Goal: Transaction & Acquisition: Book appointment/travel/reservation

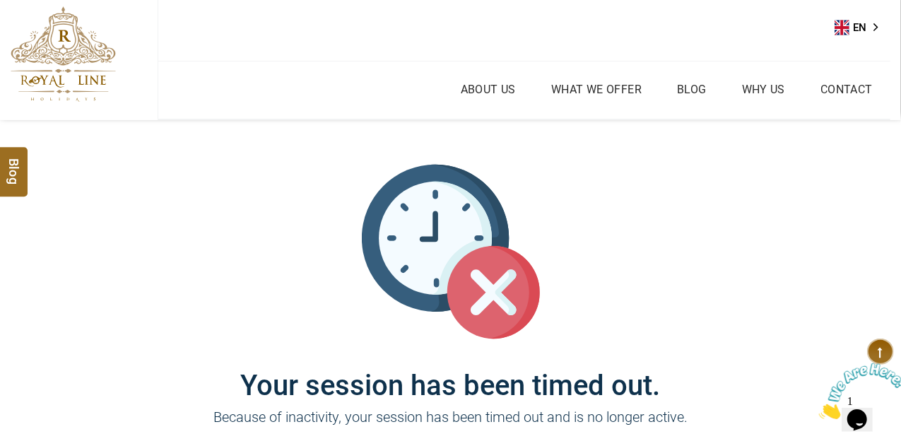
click at [498, 84] on link "About Us" at bounding box center [488, 89] width 62 height 20
click at [489, 83] on link "About Us" at bounding box center [488, 89] width 62 height 20
click at [885, 358] on icon at bounding box center [880, 352] width 27 height 26
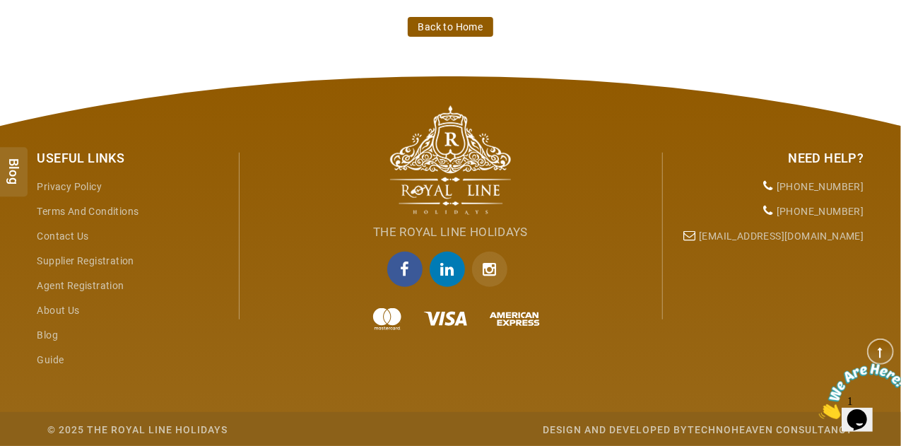
click at [483, 30] on link "Back to Home" at bounding box center [451, 27] width 86 height 20
click at [462, 27] on link "Back to Home" at bounding box center [451, 27] width 86 height 20
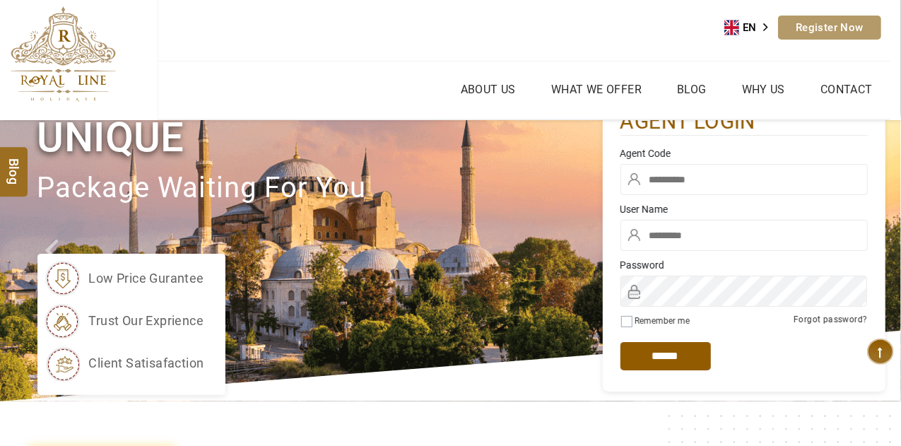
type input "****"
type input "*******"
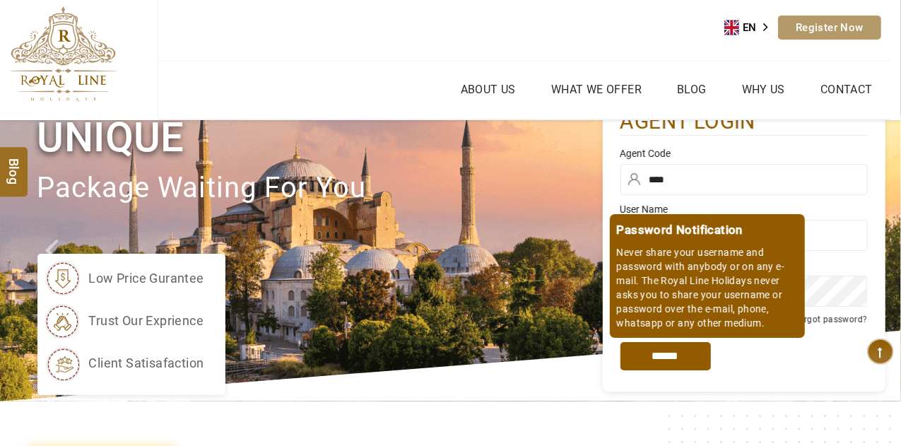
click at [671, 355] on input "*****" at bounding box center [665, 356] width 90 height 28
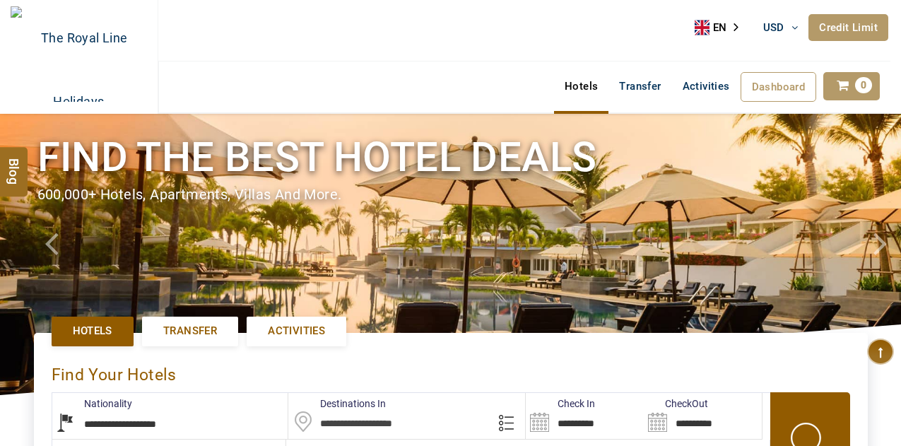
select select "**********"
select select "*"
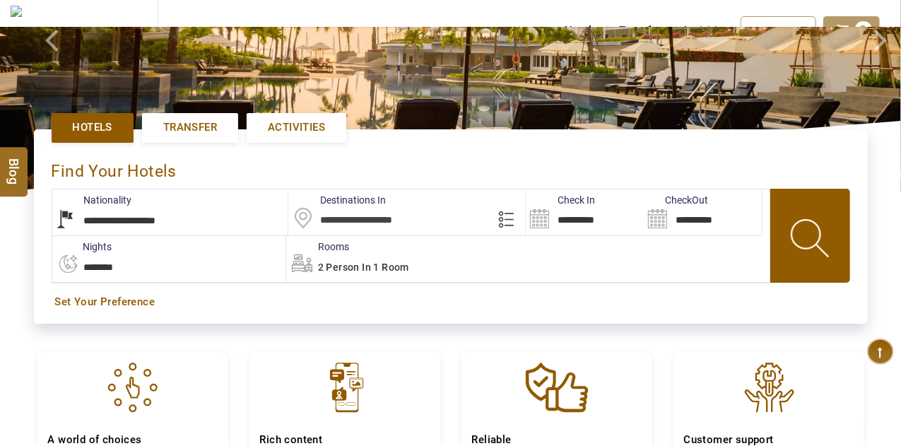
scroll to position [208, 0]
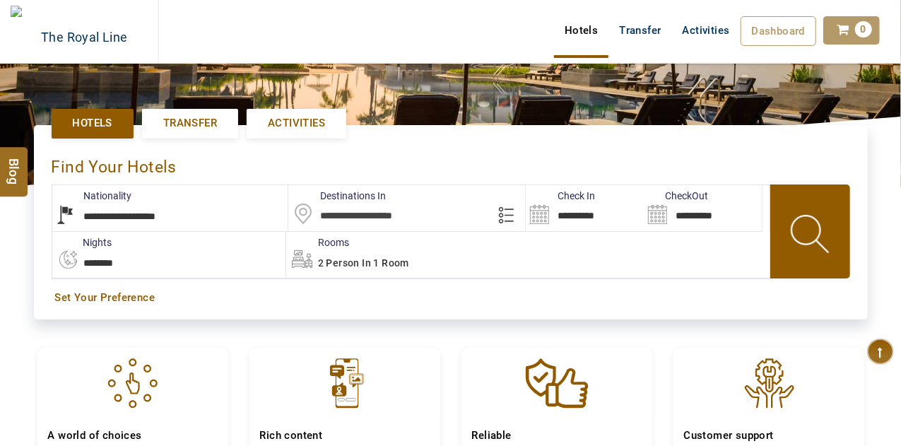
click at [602, 200] on input "**********" at bounding box center [585, 208] width 118 height 46
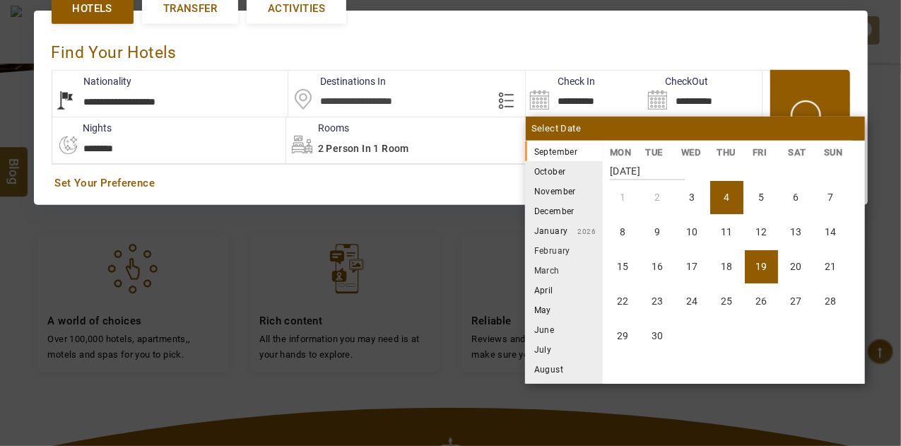
scroll to position [324, 0]
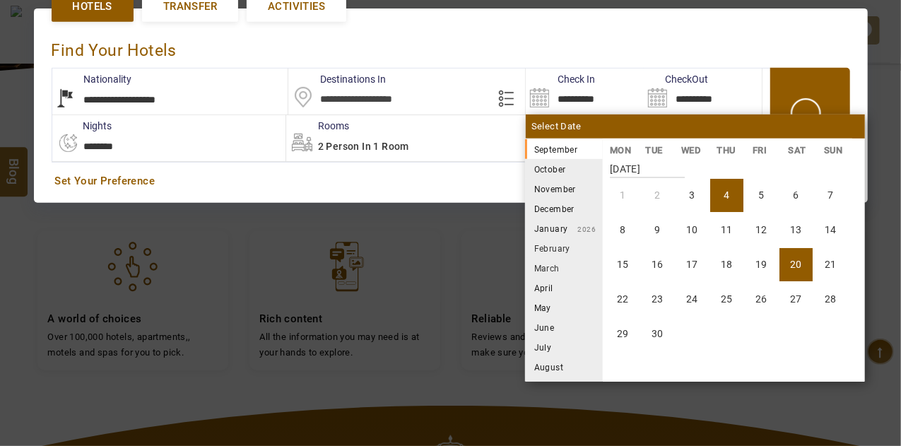
click at [796, 259] on li "20" at bounding box center [796, 264] width 33 height 33
type input "**********"
select select "*"
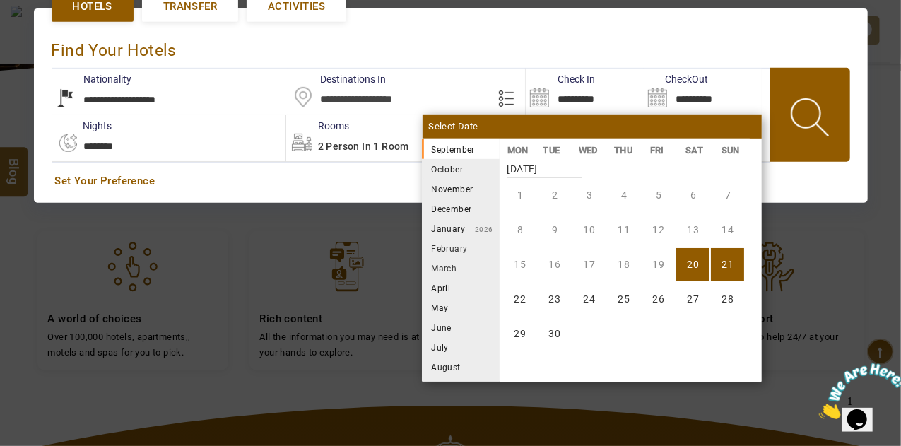
scroll to position [0, 0]
click at [630, 295] on li "25" at bounding box center [623, 299] width 33 height 33
type input "**********"
select select "*"
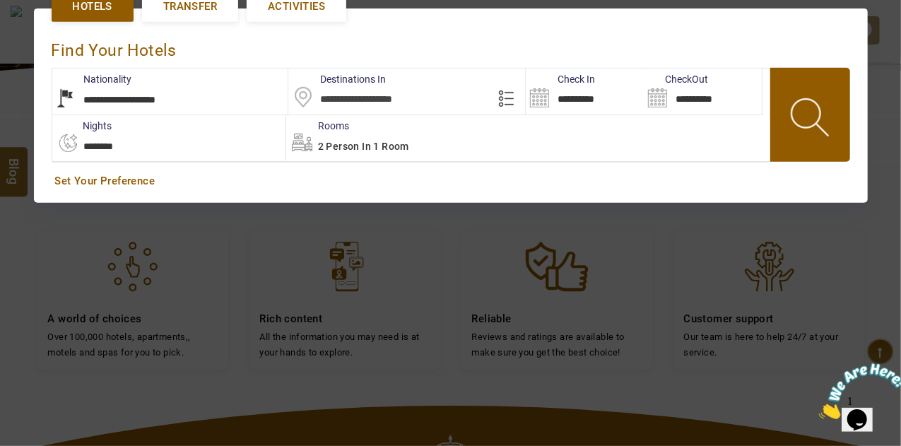
click at [380, 86] on input "text" at bounding box center [406, 92] width 237 height 46
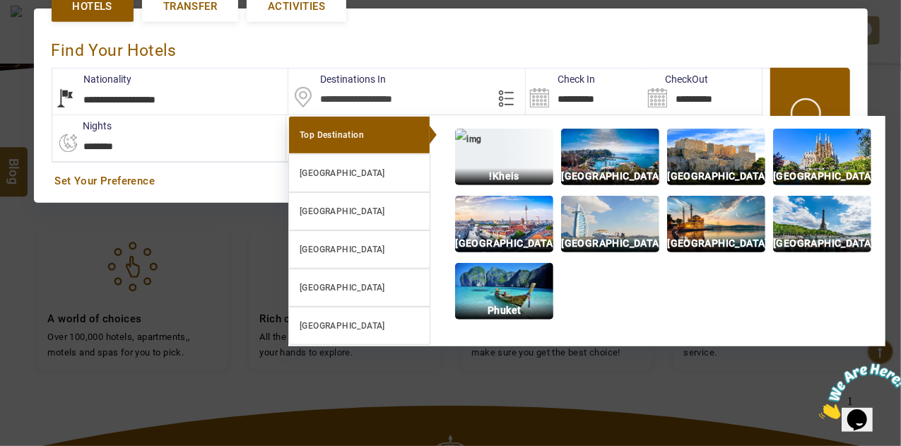
click at [713, 242] on p "Istanbul" at bounding box center [716, 243] width 98 height 16
type input "**********"
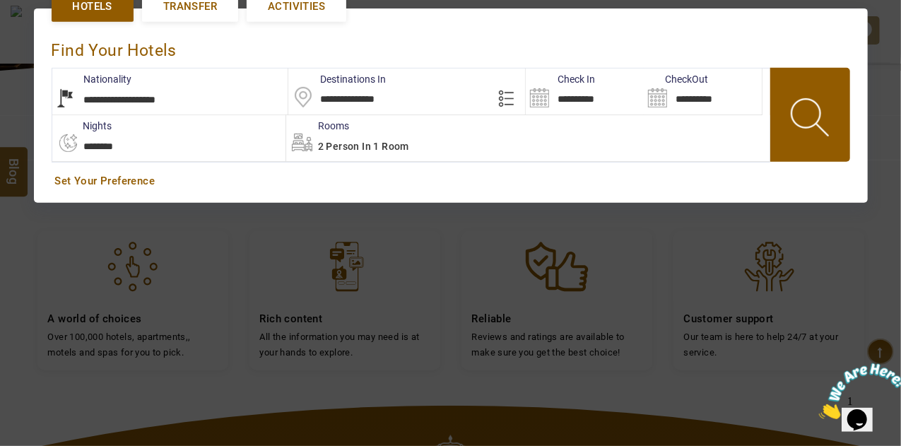
click at [824, 122] on span at bounding box center [812, 120] width 64 height 70
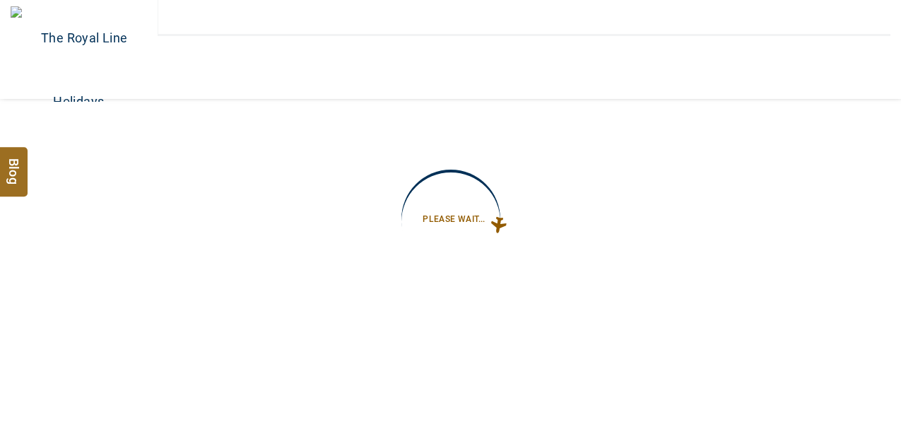
type input "**********"
select select "*"
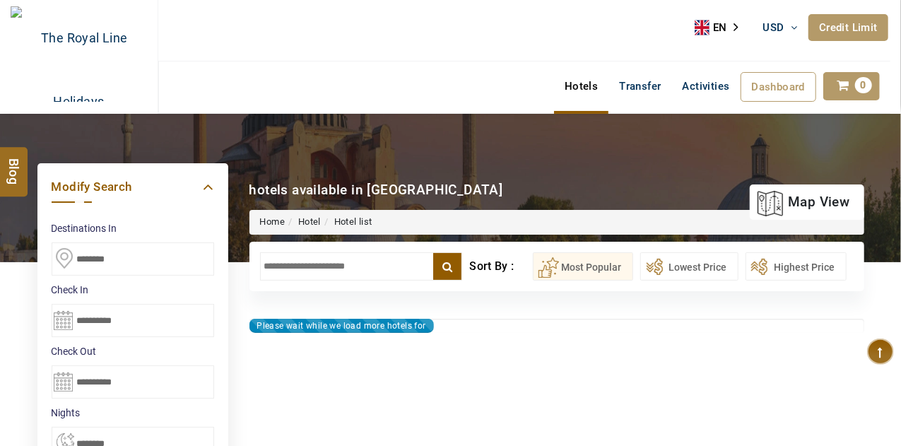
type input "**********"
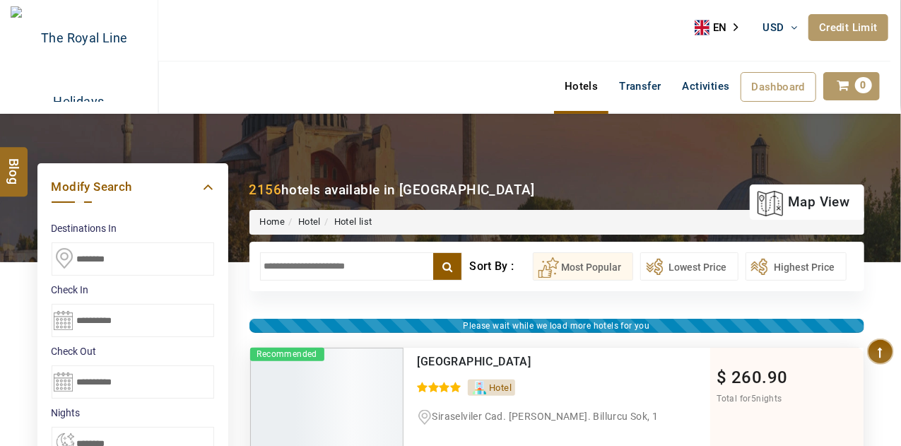
click at [375, 269] on input "text" at bounding box center [361, 266] width 203 height 28
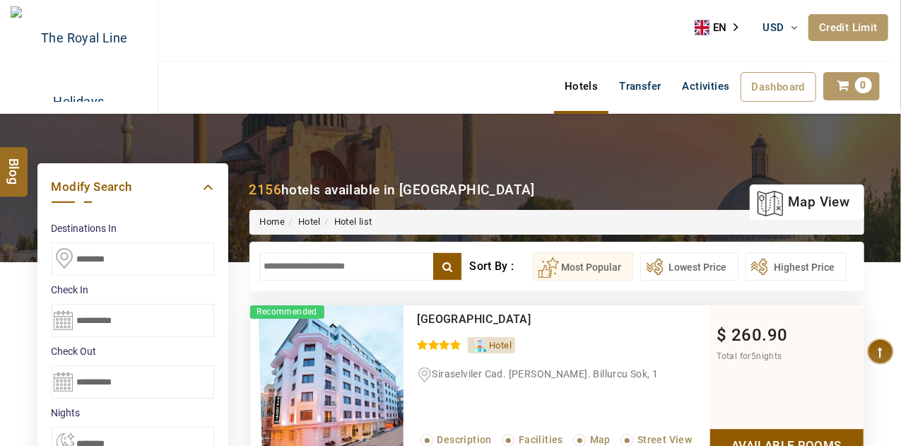
paste input "**********"
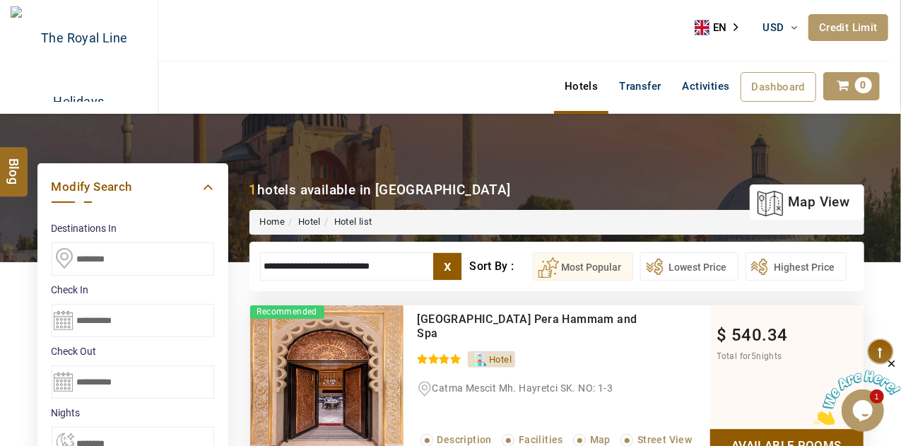
type input "**********"
click at [407, 384] on div "Nova Plaza Pera Hammam and Spa 0 / 5 Hotel Catma Mescit Mh. Hayretci SK. NO: 1-…" at bounding box center [557, 382] width 307 height 155
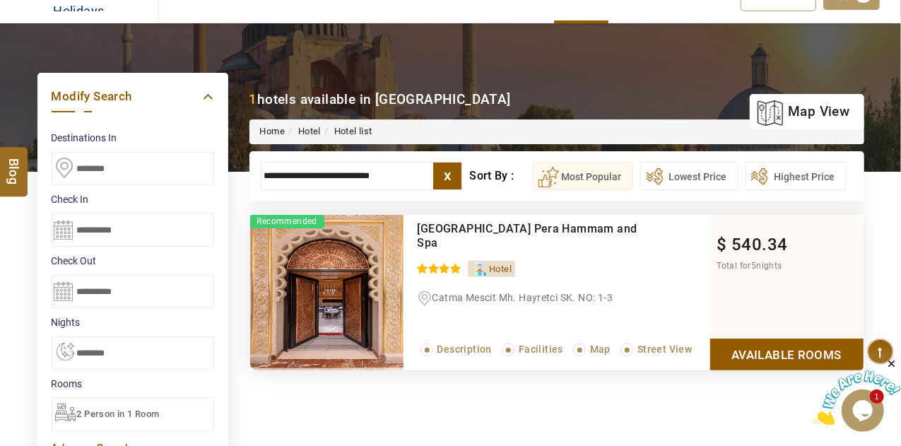
click at [786, 358] on link "Available Rooms" at bounding box center [786, 355] width 153 height 32
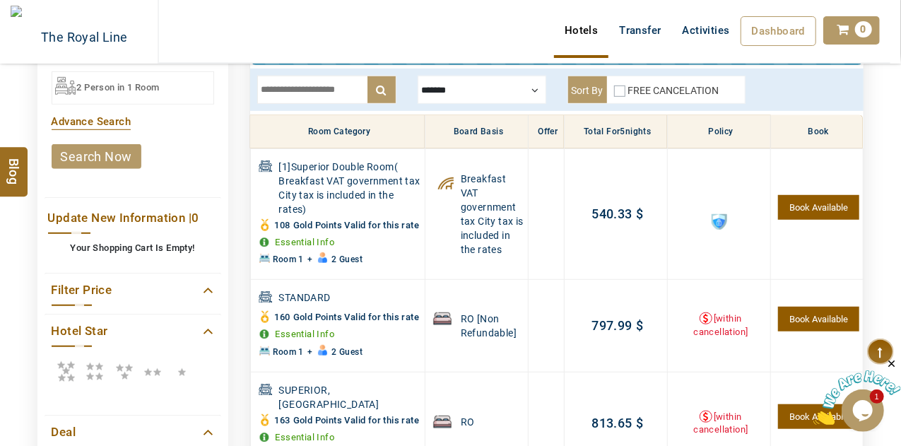
scroll to position [355, 0]
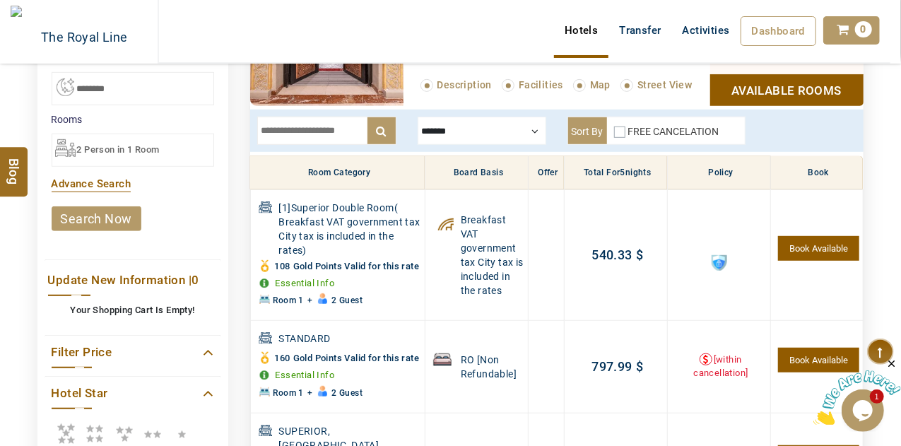
click at [476, 136] on div at bounding box center [482, 131] width 129 height 28
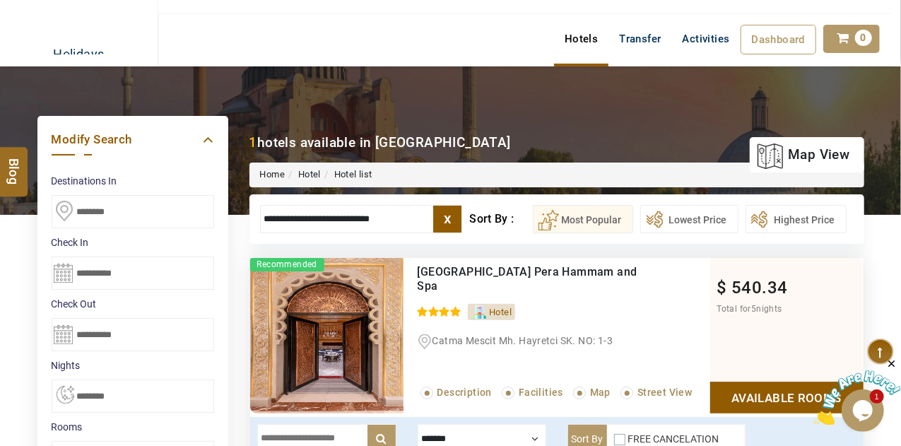
scroll to position [0, 0]
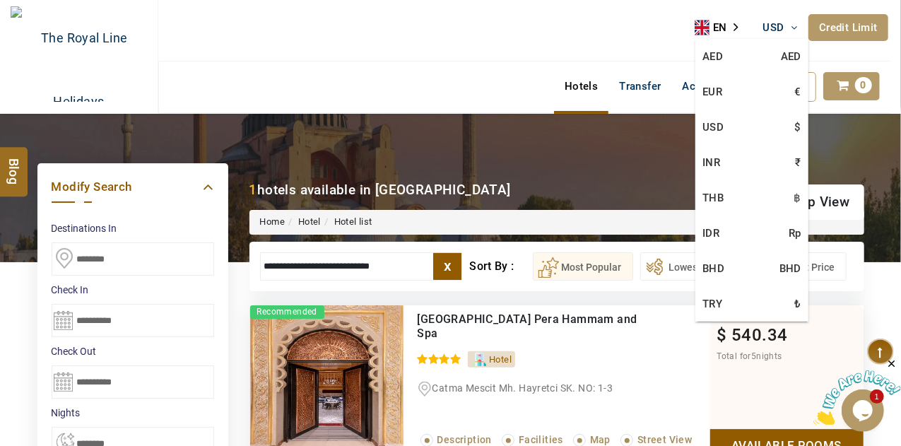
click at [773, 21] on span "USD" at bounding box center [773, 27] width 21 height 13
click at [763, 57] on link "AED AED" at bounding box center [751, 56] width 113 height 35
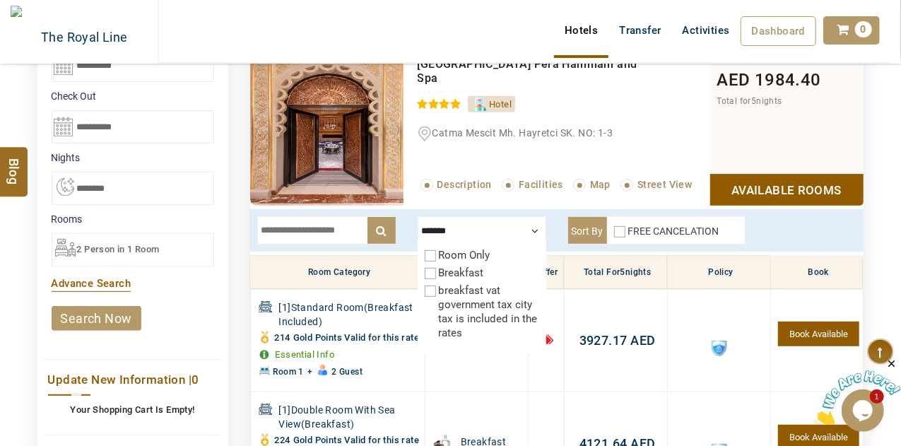
scroll to position [423, 0]
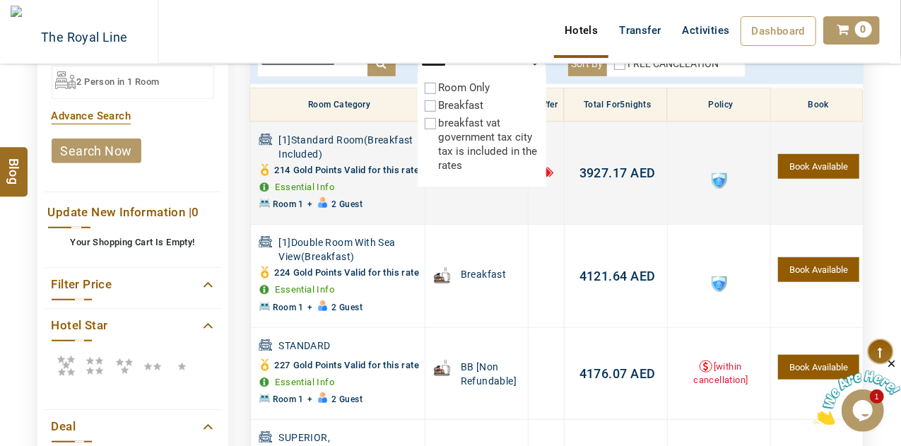
click at [604, 172] on span "3927.17" at bounding box center [604, 172] width 48 height 15
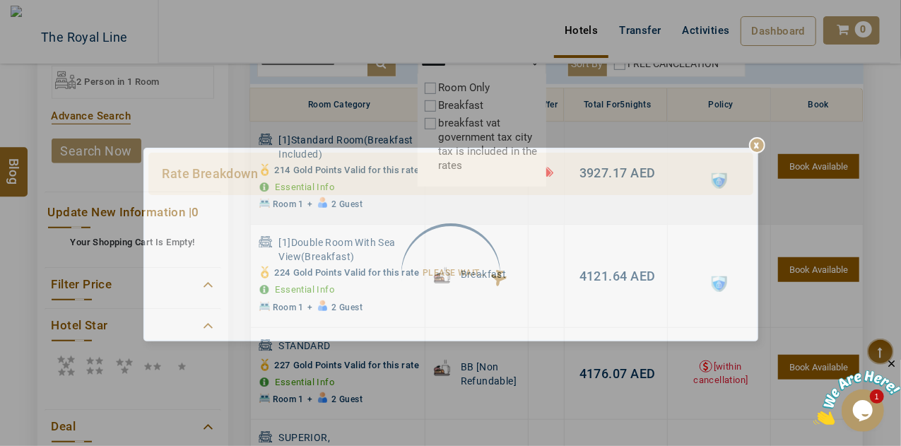
click at [604, 172] on div "Rate Breakdown" at bounding box center [450, 174] width 605 height 42
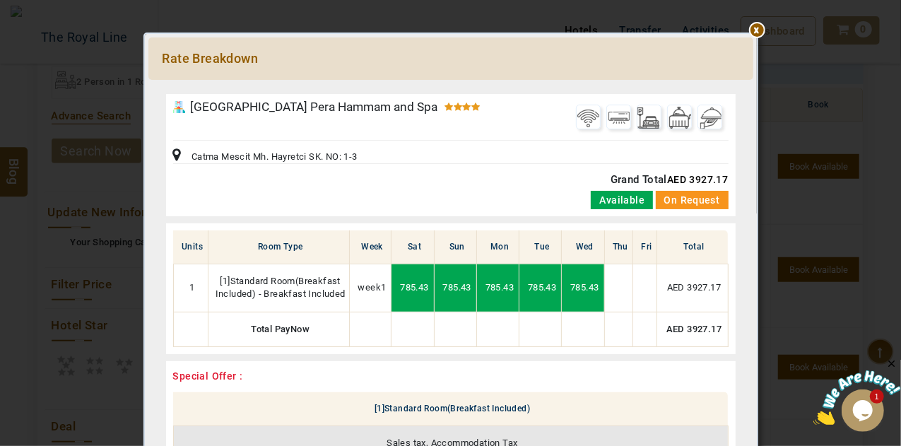
click at [702, 176] on span "AED 3927.17" at bounding box center [697, 179] width 61 height 11
click at [703, 176] on span "AED 3927.17" at bounding box center [697, 179] width 61 height 11
copy span "3927.17"
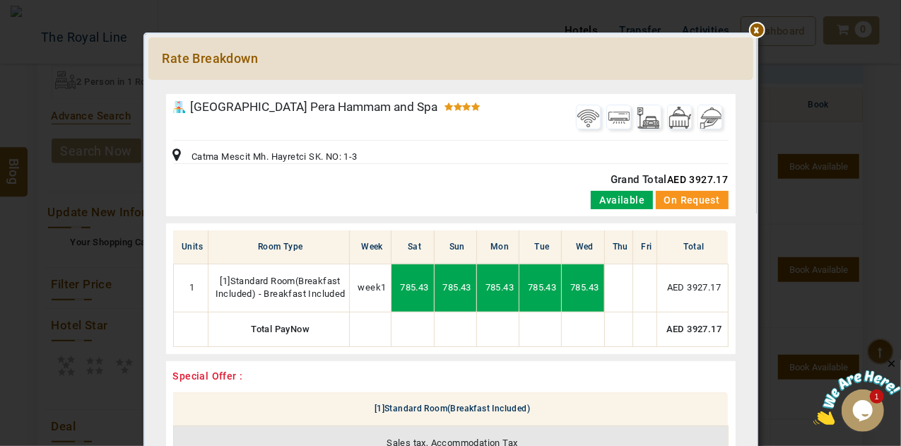
click at [753, 87] on div at bounding box center [450, 87] width 605 height 0
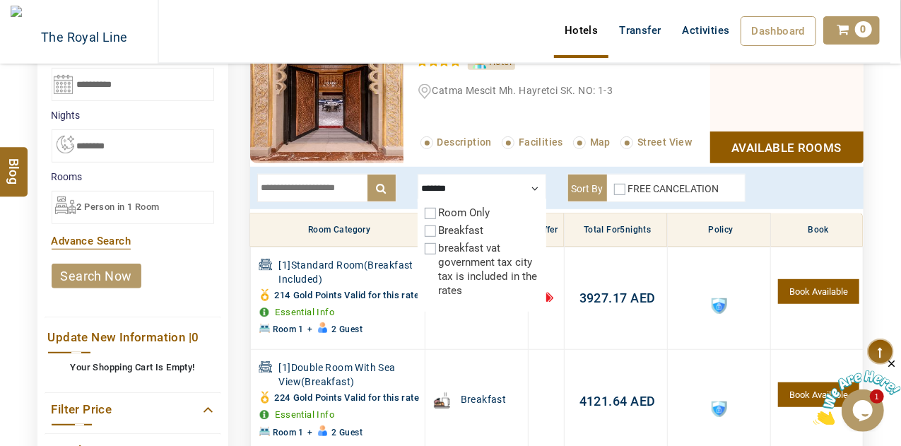
scroll to position [298, 0]
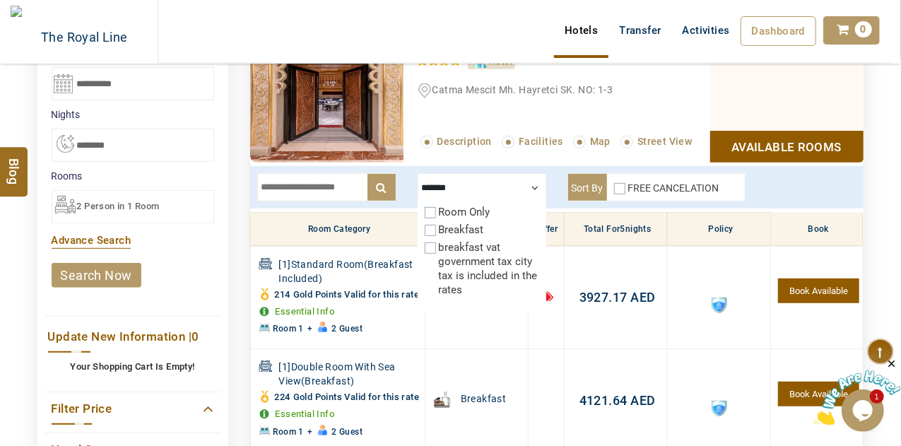
click at [533, 190] on div at bounding box center [482, 187] width 129 height 28
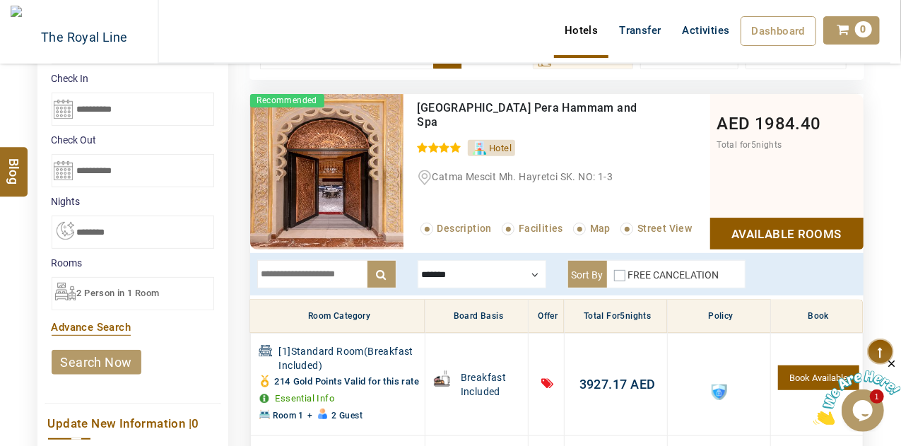
scroll to position [208, 0]
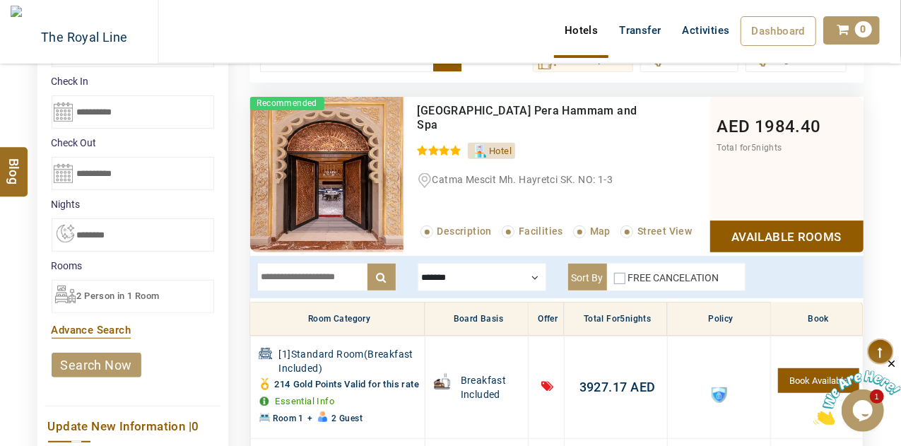
click at [717, 228] on link "Available Rooms" at bounding box center [786, 236] width 153 height 32
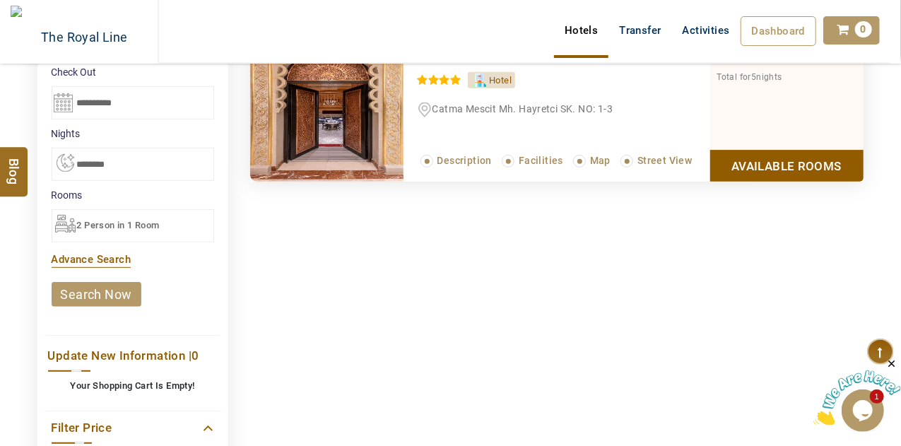
scroll to position [275, 0]
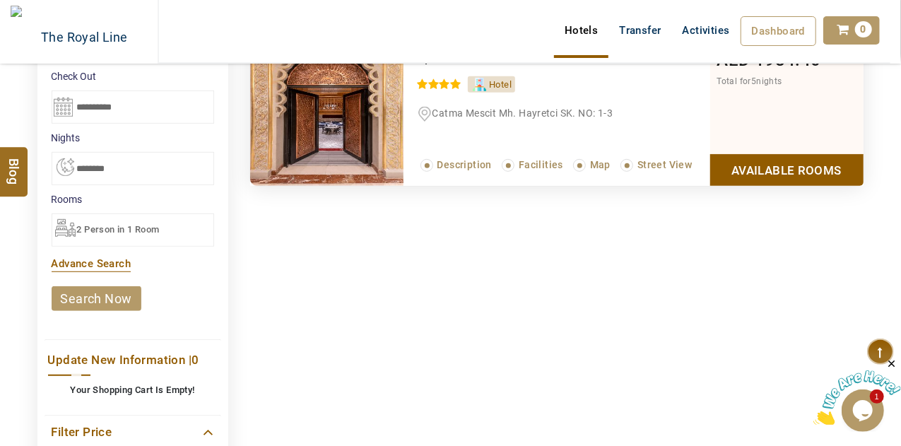
click at [802, 163] on link "Available Rooms" at bounding box center [786, 170] width 153 height 32
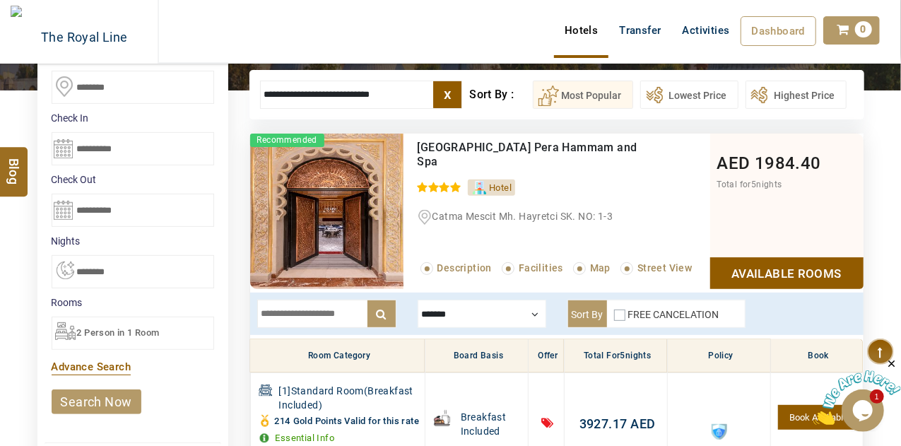
scroll to position [153, 0]
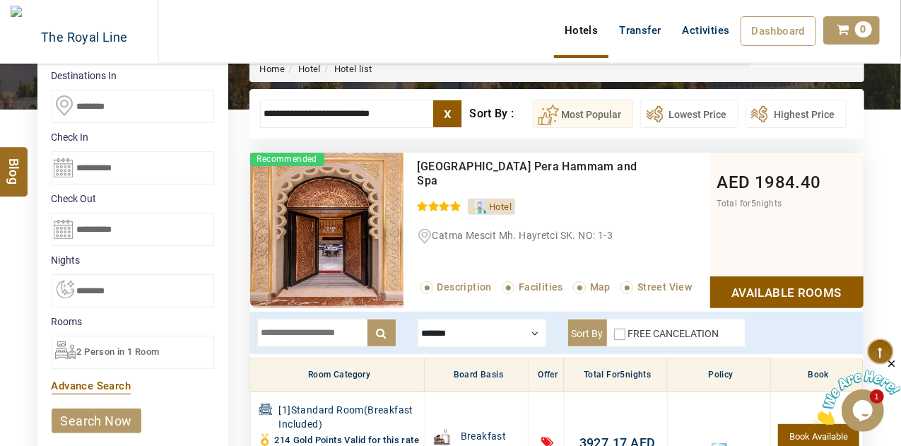
click at [425, 338] on div at bounding box center [482, 333] width 129 height 28
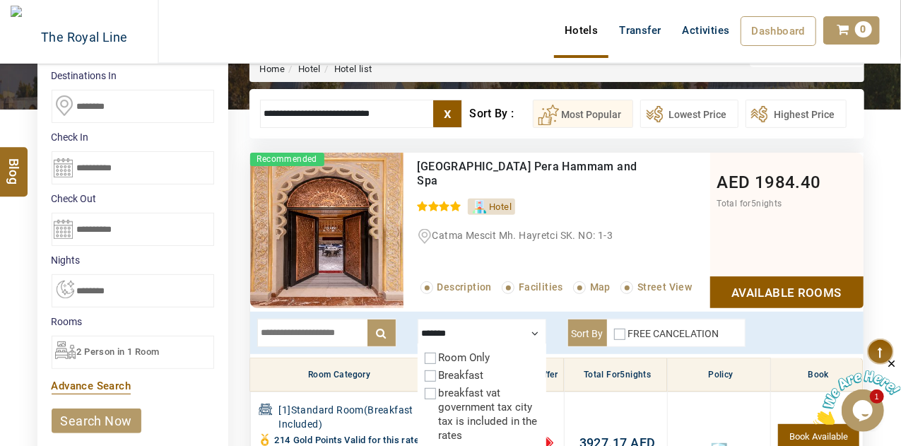
click at [425, 338] on div at bounding box center [482, 333] width 129 height 28
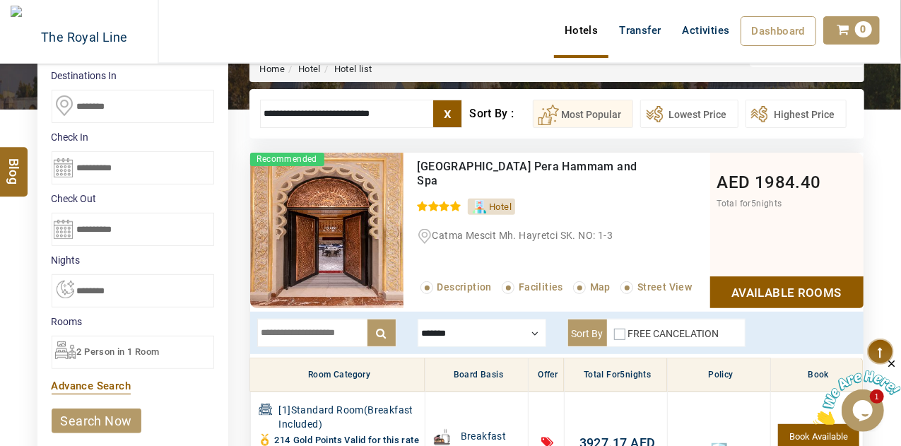
click at [322, 322] on input "text" at bounding box center [326, 333] width 139 height 28
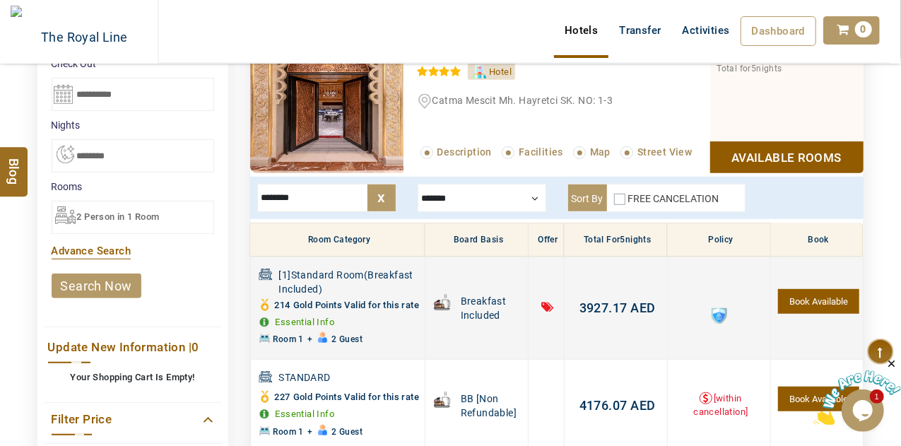
scroll to position [288, 0]
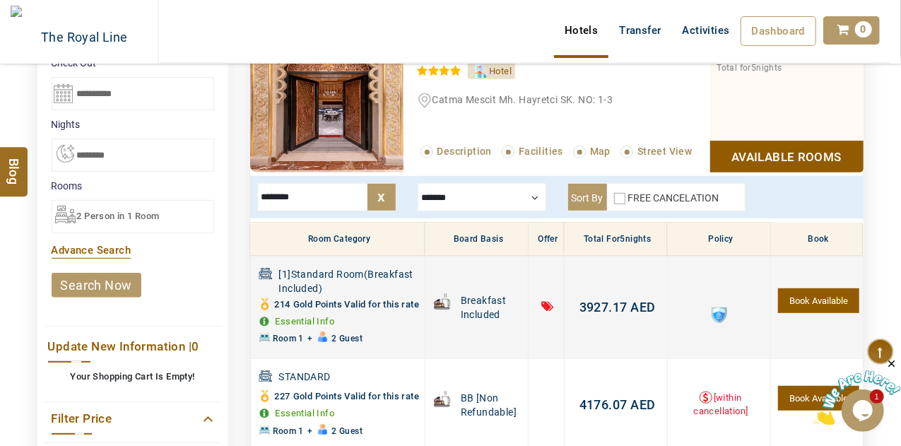
type input "********"
click at [599, 312] on span "3927.17" at bounding box center [604, 307] width 48 height 15
click at [0, 0] on div "Please Wait..." at bounding box center [0, 0] width 0 height 0
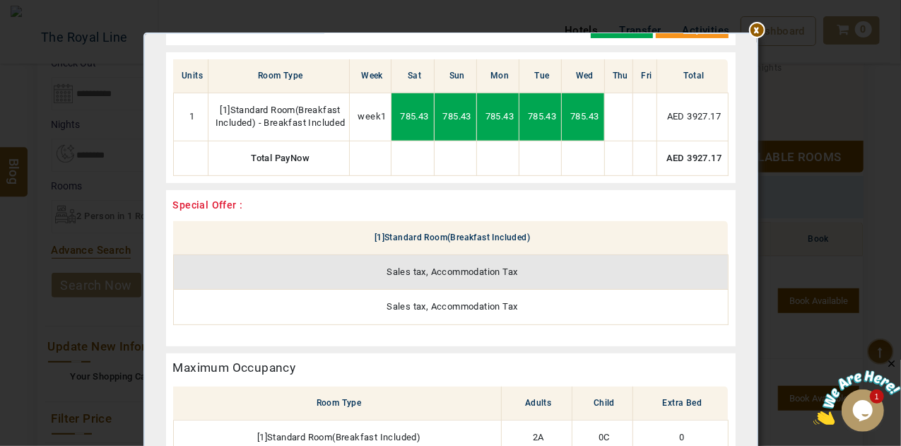
scroll to position [0, 0]
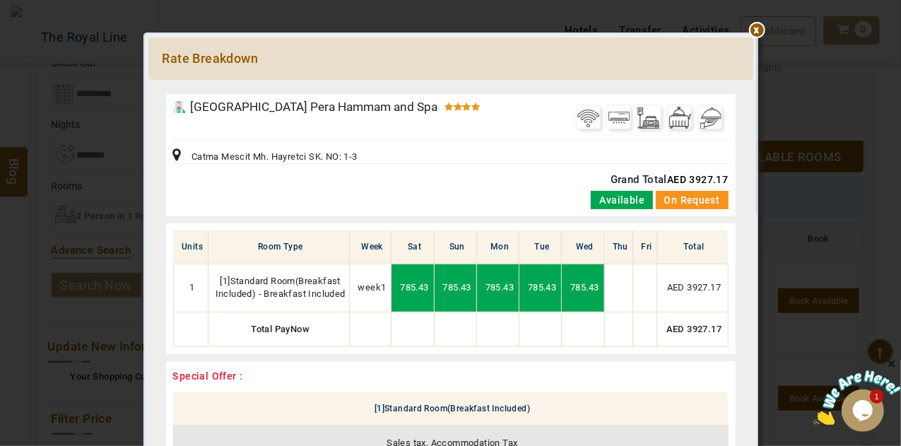
click at [751, 87] on div at bounding box center [450, 87] width 605 height 0
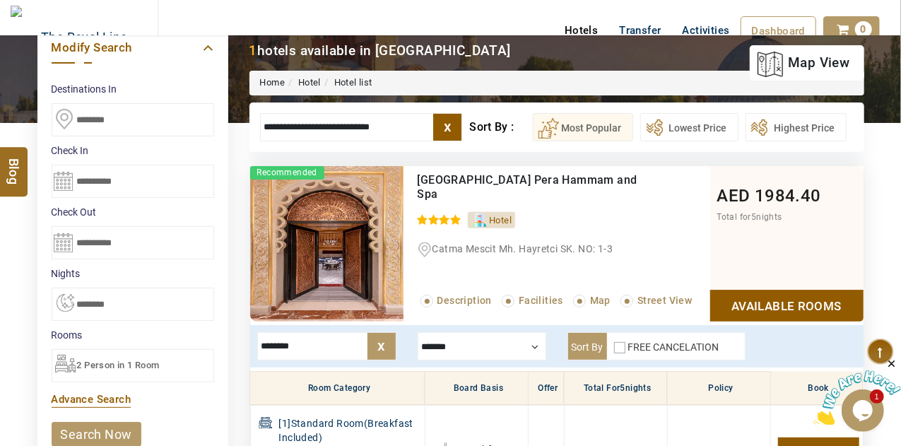
scroll to position [140, 0]
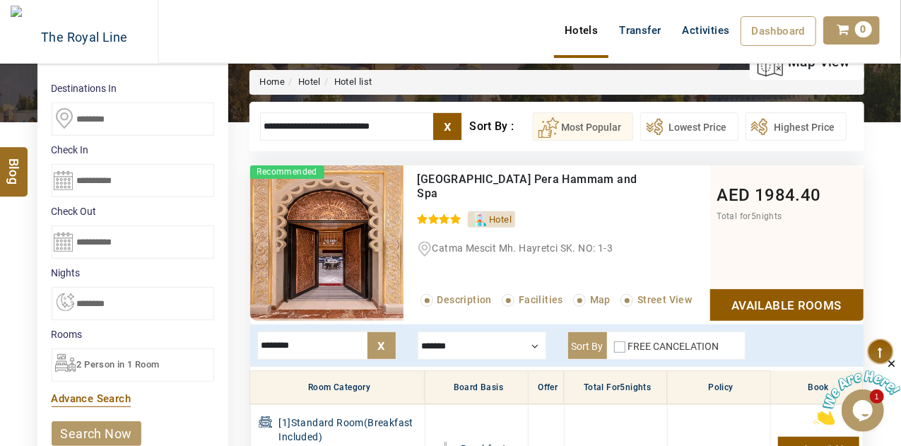
drag, startPoint x: 561, startPoint y: 176, endPoint x: 428, endPoint y: 175, distance: 132.9
click at [428, 175] on span "[GEOGRAPHIC_DATA] Pera Hammam and Spa" at bounding box center [528, 186] width 220 height 28
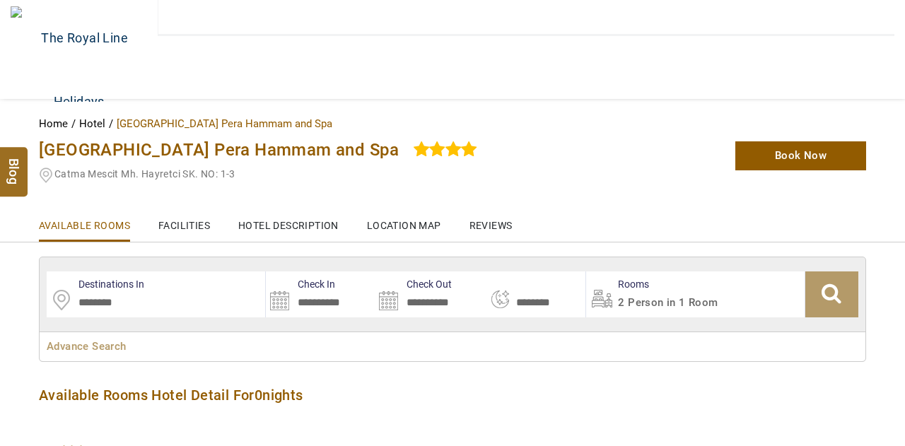
type input "**********"
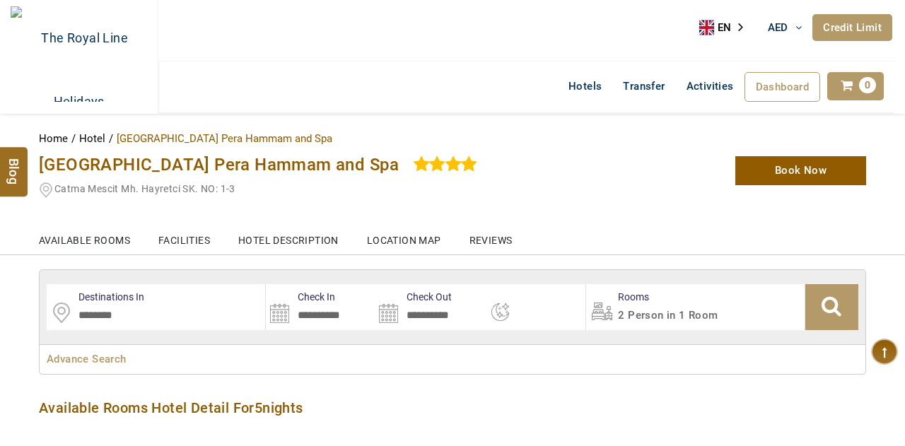
select select "*"
type input "**********"
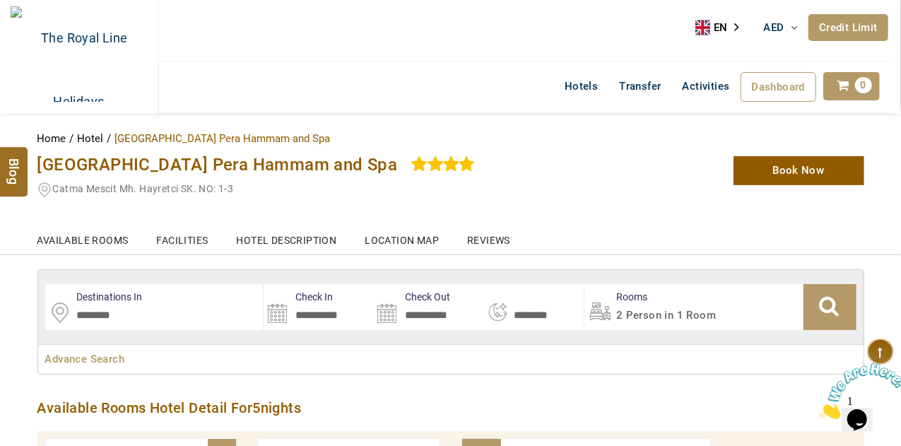
drag, startPoint x: 35, startPoint y: 173, endPoint x: 38, endPoint y: 166, distance: 7.6
click at [35, 173] on div "[GEOGRAPHIC_DATA] Pera Hammam and Spa Catma Mescit Mh. Hayretci SK. NO: 1-3" at bounding box center [309, 174] width 565 height 51
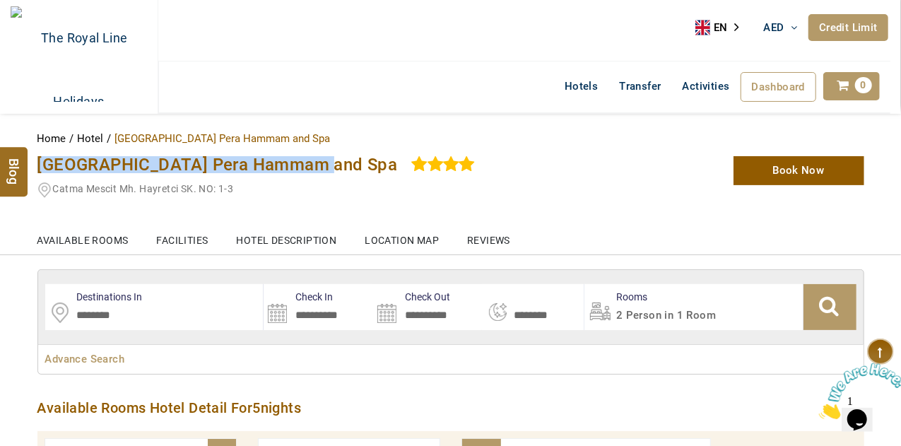
drag, startPoint x: 38, startPoint y: 166, endPoint x: 314, endPoint y: 161, distance: 275.7
click at [314, 161] on span "[GEOGRAPHIC_DATA] Pera Hammam and Spa" at bounding box center [217, 165] width 360 height 20
copy span "[GEOGRAPHIC_DATA] Pera Hammam and Spa"
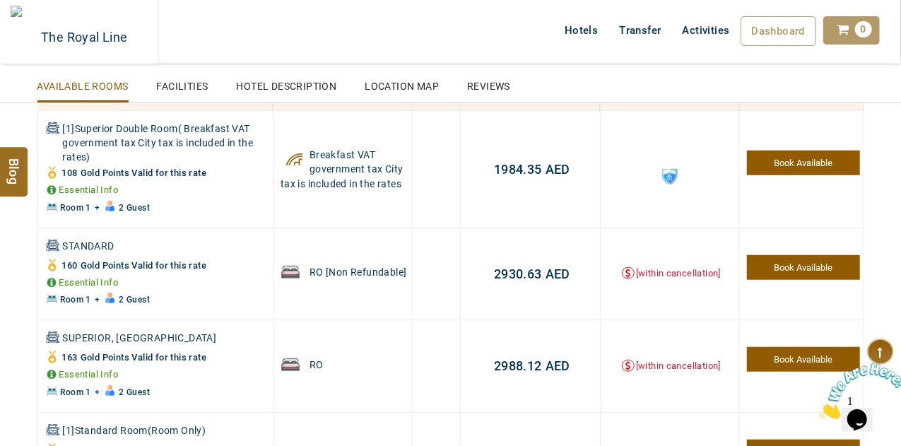
scroll to position [404, 0]
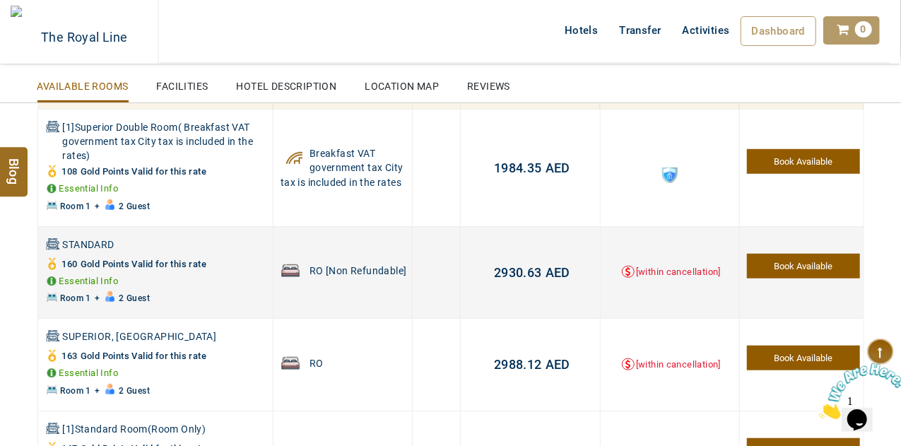
click at [517, 271] on span "2930.63" at bounding box center [518, 272] width 48 height 15
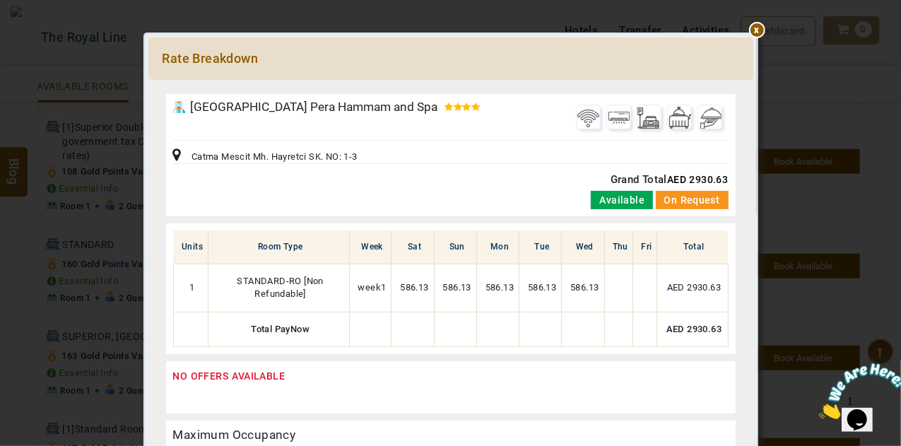
click at [690, 180] on span "AED 2930.63" at bounding box center [697, 179] width 61 height 11
copy span "2930.63"
click at [753, 87] on div at bounding box center [450, 87] width 605 height 0
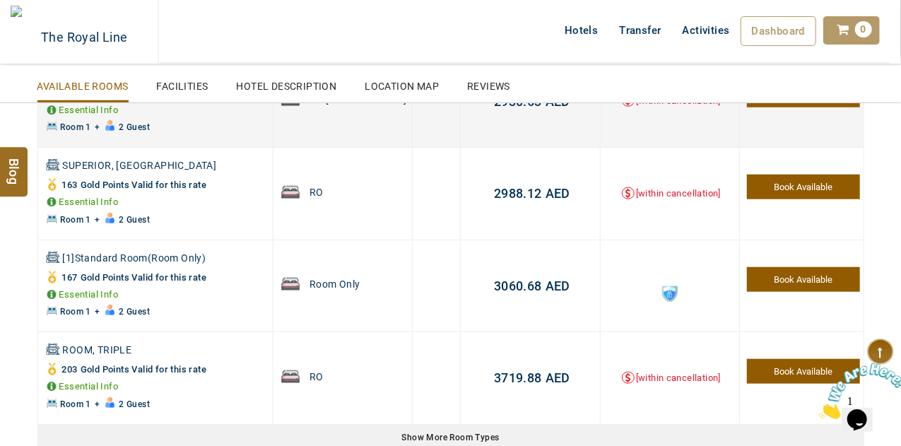
scroll to position [654, 0]
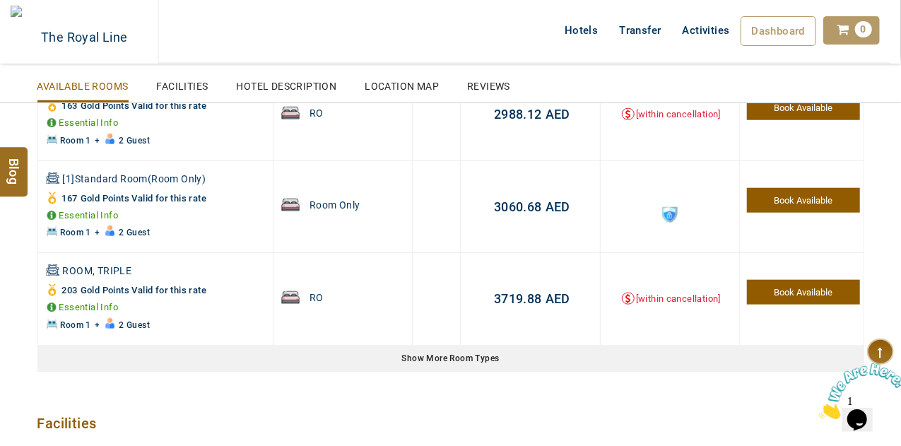
click at [459, 358] on div "Show More Room Types" at bounding box center [450, 359] width 827 height 26
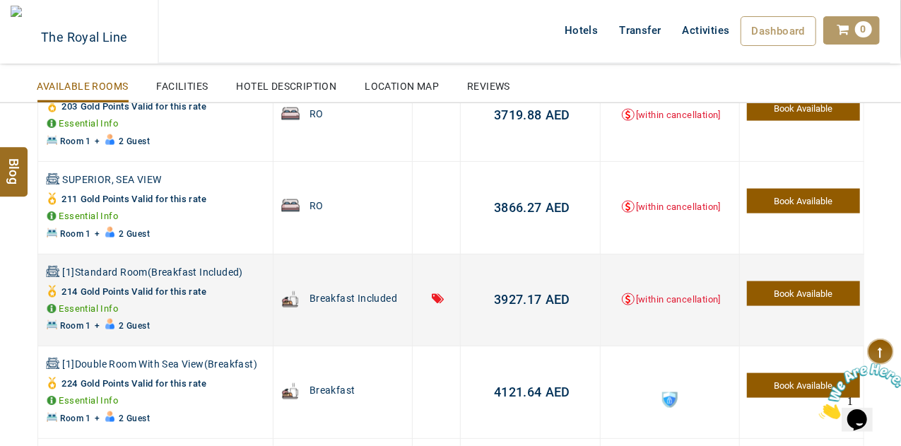
scroll to position [906, 0]
